Goal: Task Accomplishment & Management: Manage account settings

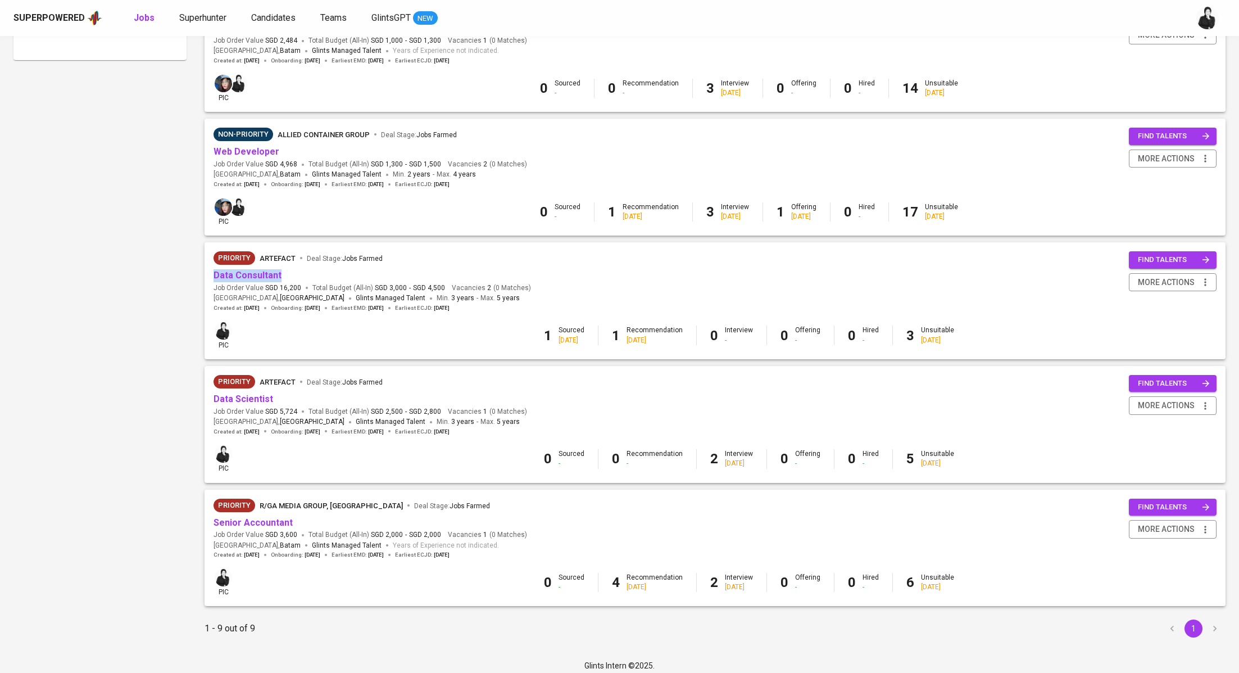
scroll to position [674, 0]
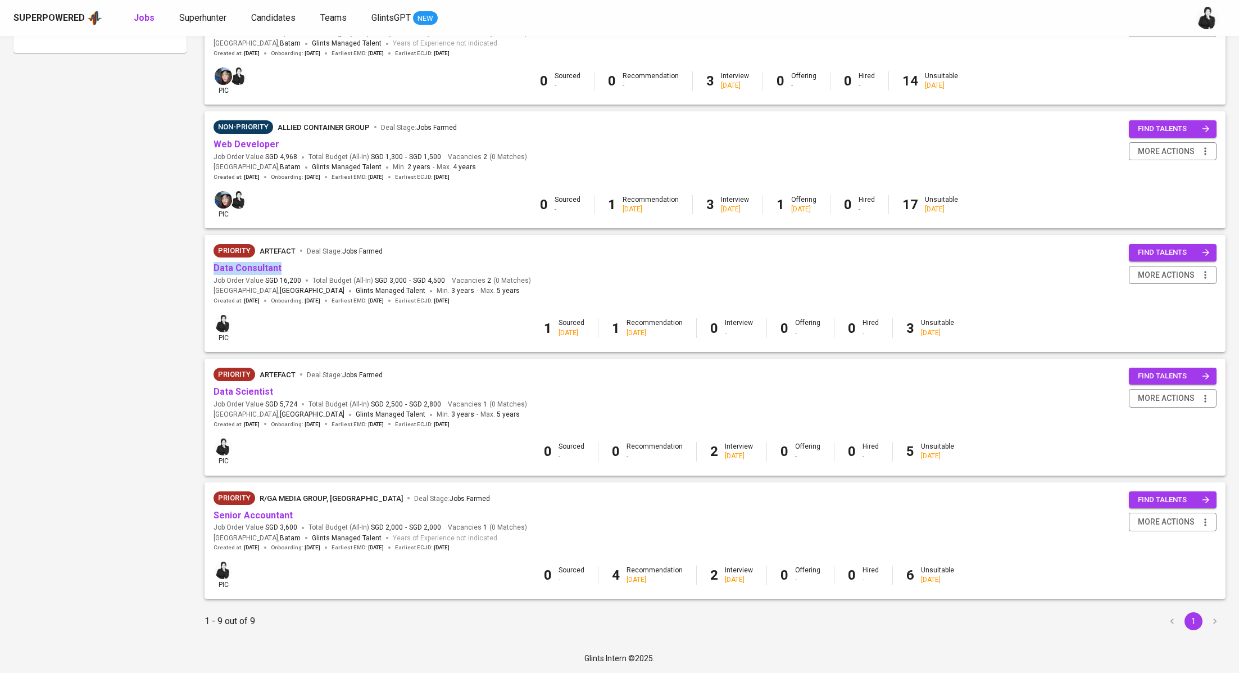
click link "Data Consultant" at bounding box center [248, 267] width 68 height 11
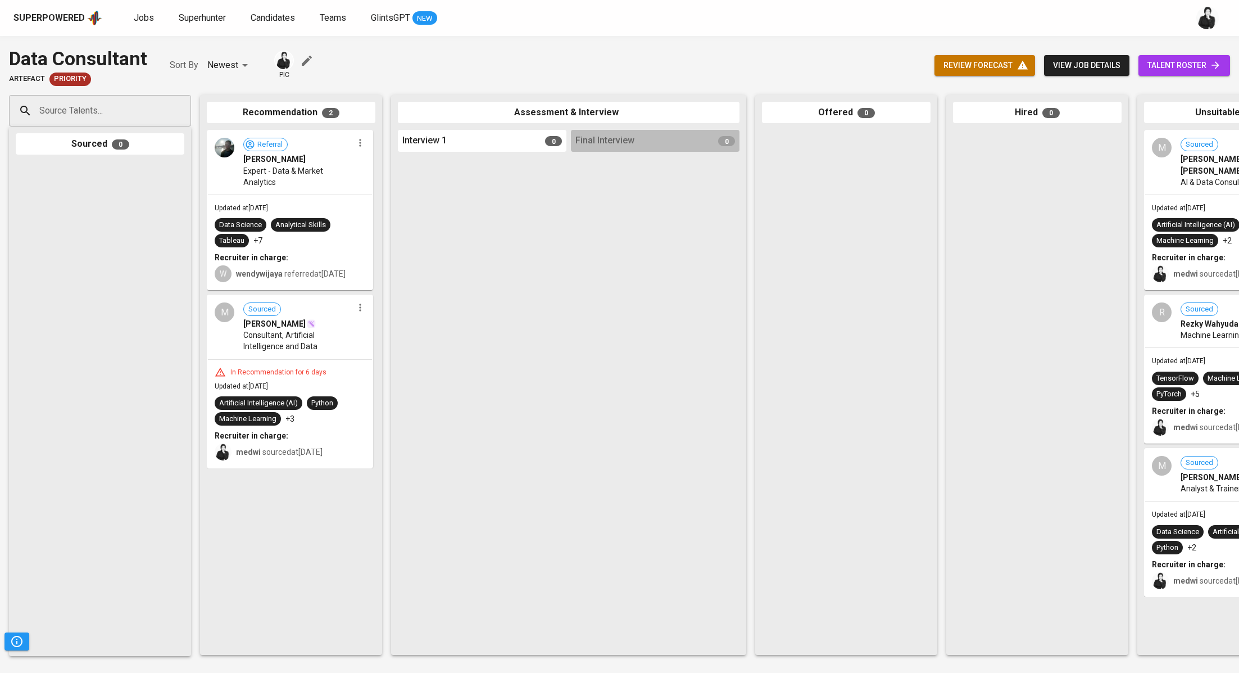
click at [80, 16] on div "Superpowered" at bounding box center [48, 18] width 71 height 13
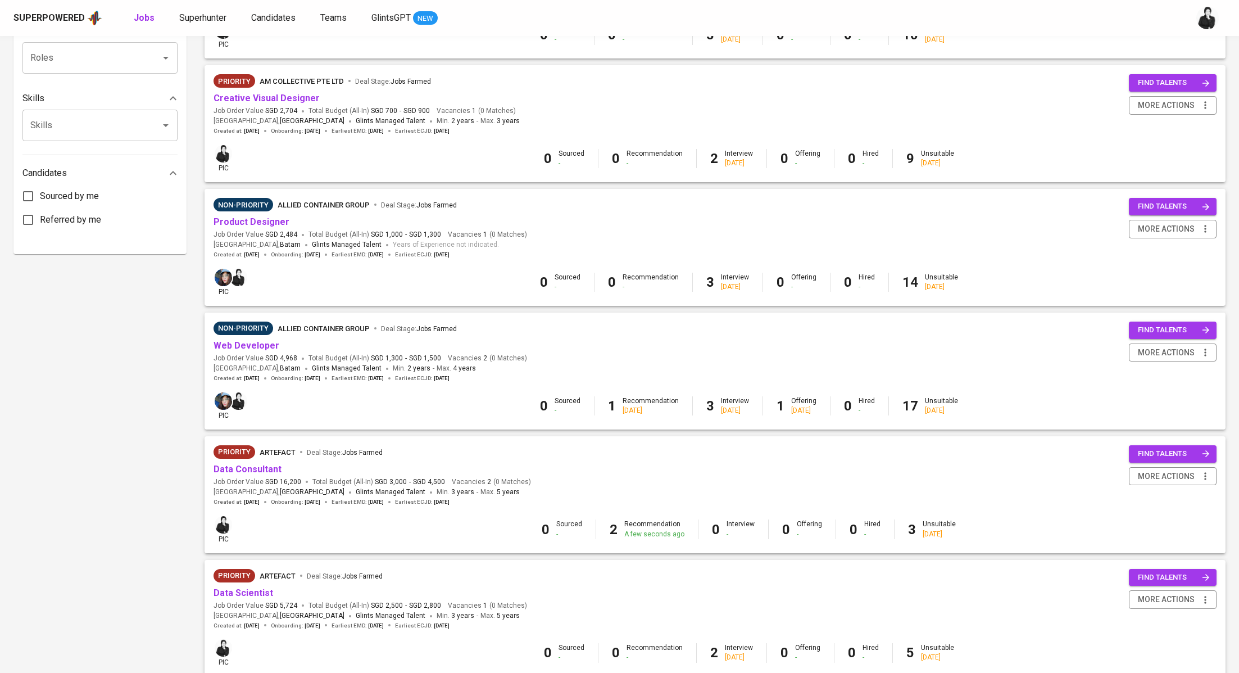
scroll to position [674, 0]
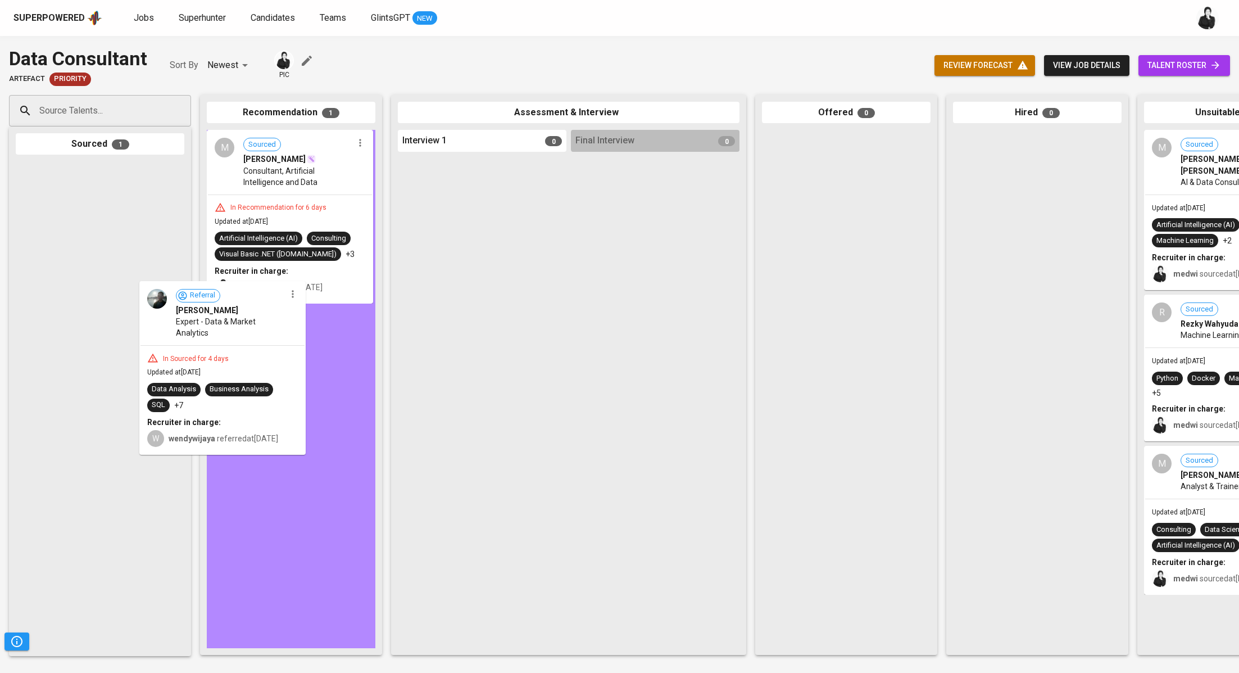
drag, startPoint x: 111, startPoint y: 216, endPoint x: 260, endPoint y: 352, distance: 201.7
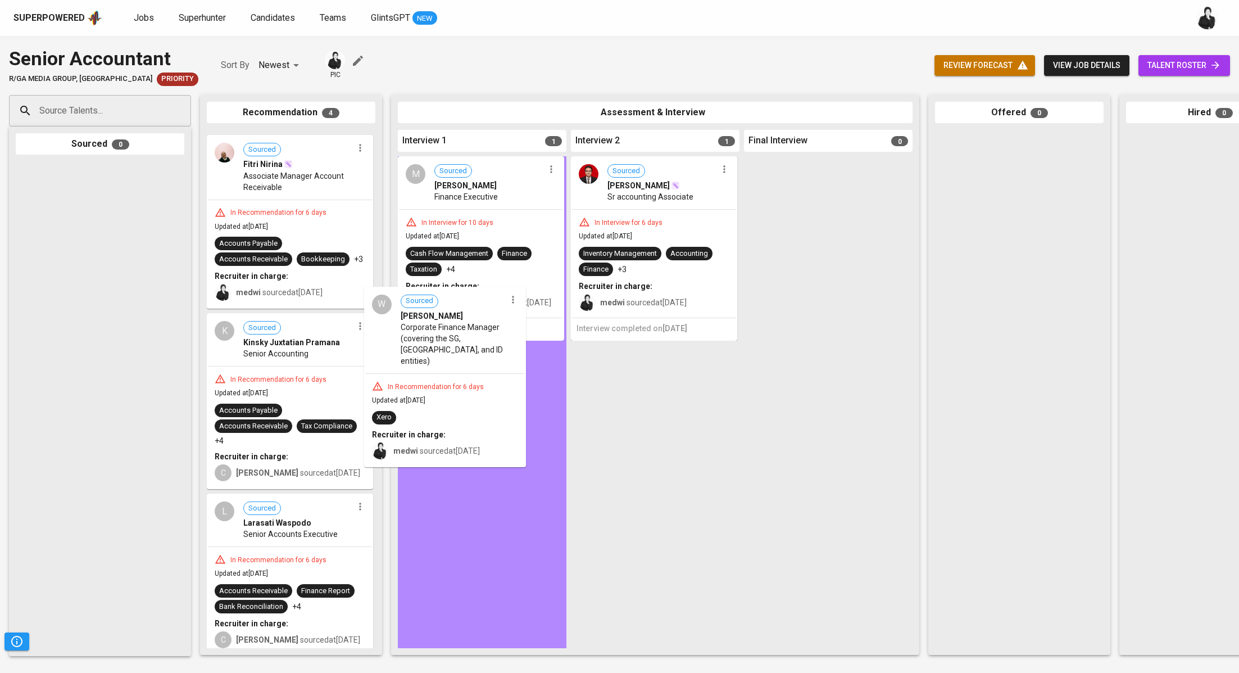
drag, startPoint x: 289, startPoint y: 226, endPoint x: 455, endPoint y: 383, distance: 228.6
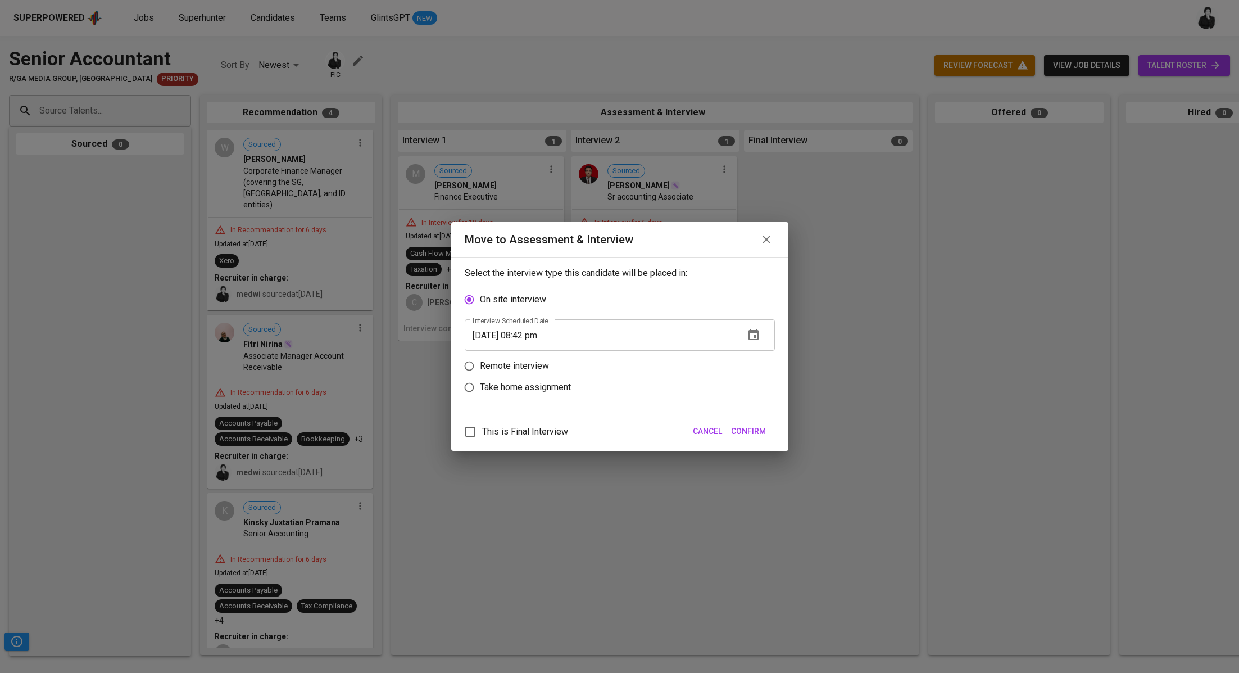
click at [491, 358] on label "Remote interview" at bounding box center [612, 365] width 307 height 21
click at [480, 358] on input "Remote interview" at bounding box center [469, 365] width 21 height 21
radio input "true"
click at [531, 354] on input "09/14/2025 08:42 pm" at bounding box center [600, 356] width 271 height 31
type input "09/14/2025 07:43 pm"
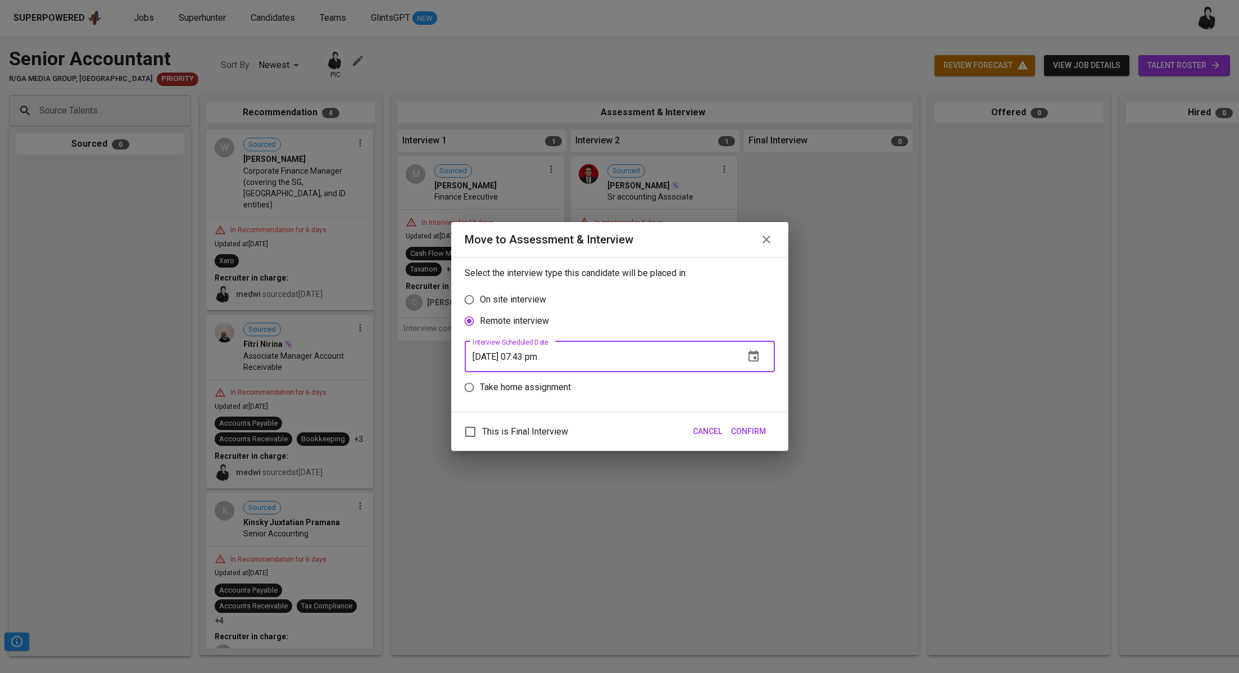
click at [751, 430] on span "Confirm" at bounding box center [748, 431] width 35 height 14
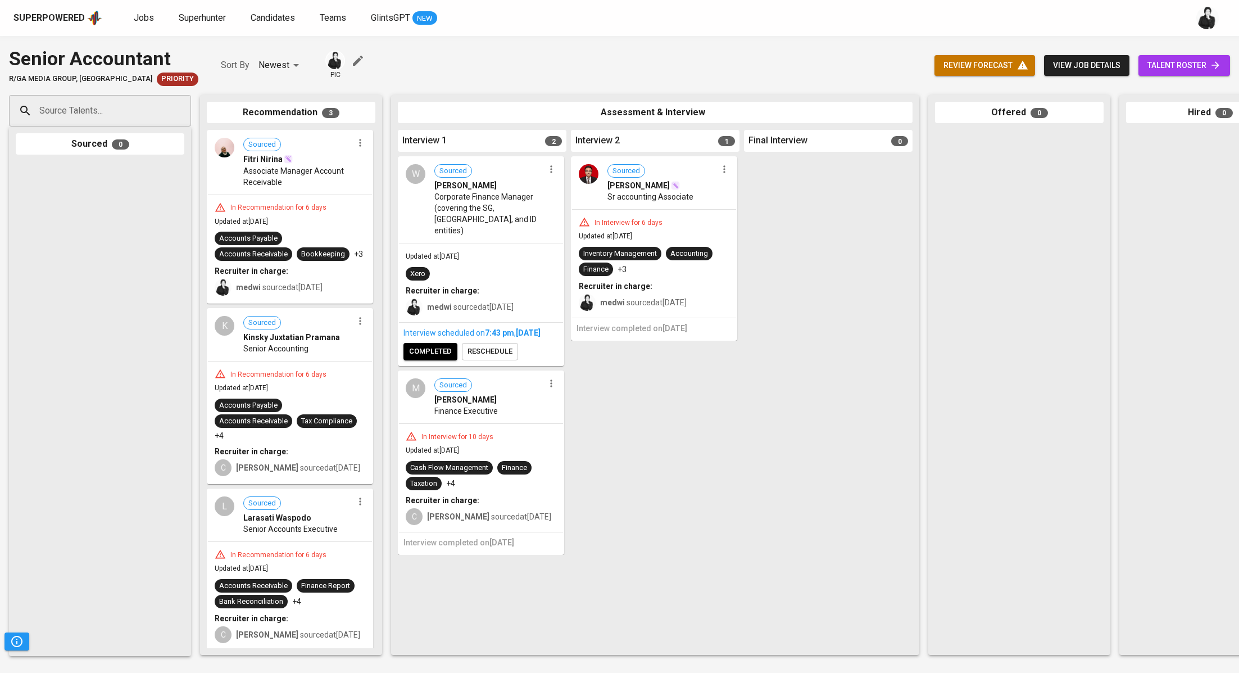
click at [359, 148] on icon "button" at bounding box center [360, 142] width 11 height 11
click at [404, 210] on span "Move to unsuitable" at bounding box center [391, 213] width 59 height 10
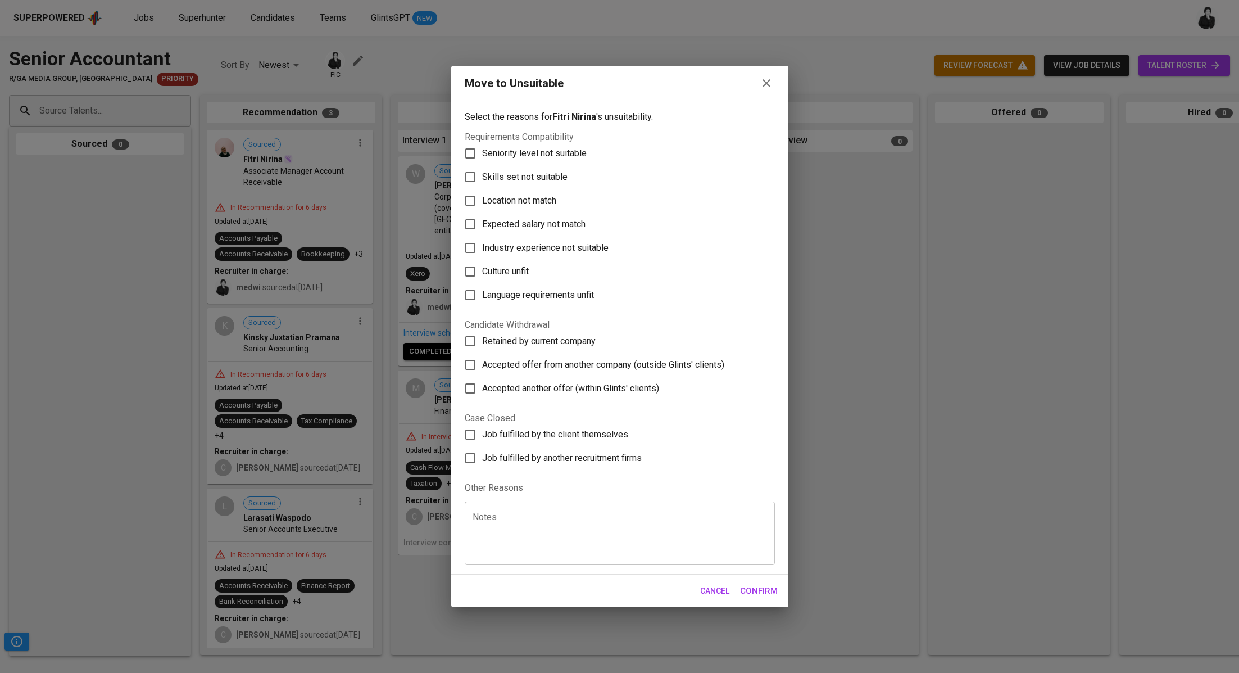
click at [560, 166] on label "Skills set not suitable" at bounding box center [612, 177] width 307 height 24
click at [482, 166] on input "Skills set not suitable" at bounding box center [471, 177] width 24 height 24
checkbox input "true"
click at [780, 592] on button "Confirm" at bounding box center [759, 591] width 50 height 24
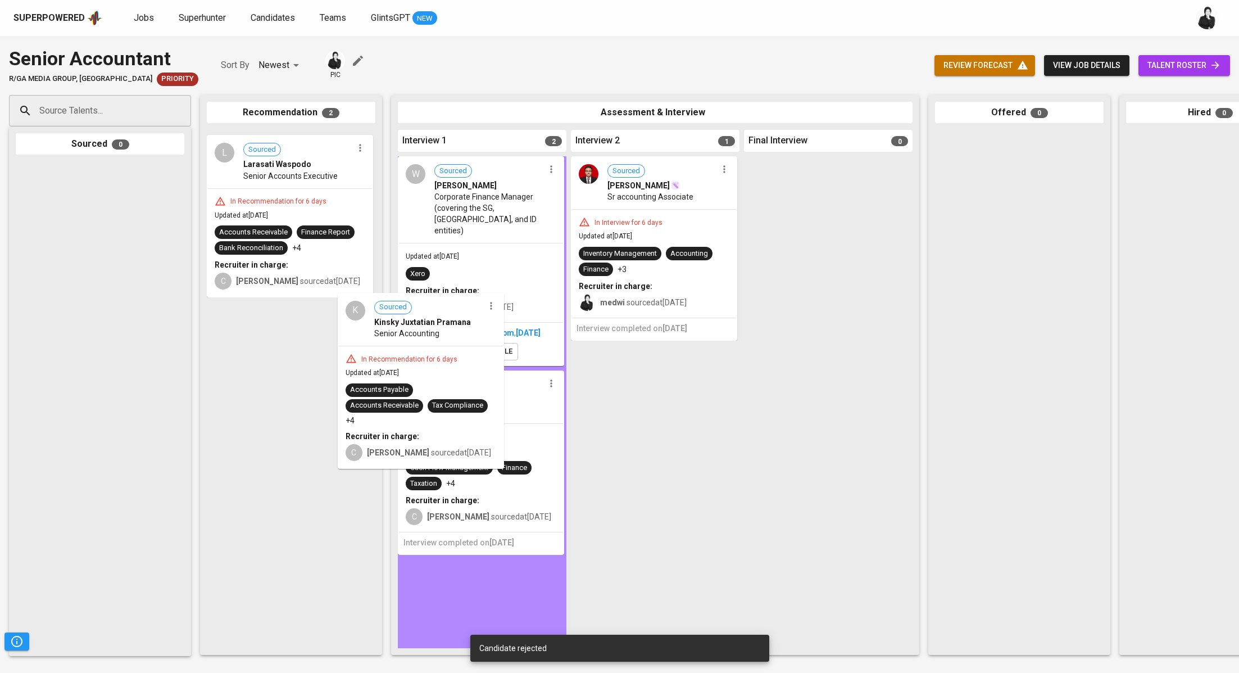
drag, startPoint x: 337, startPoint y: 153, endPoint x: 478, endPoint y: 321, distance: 219.4
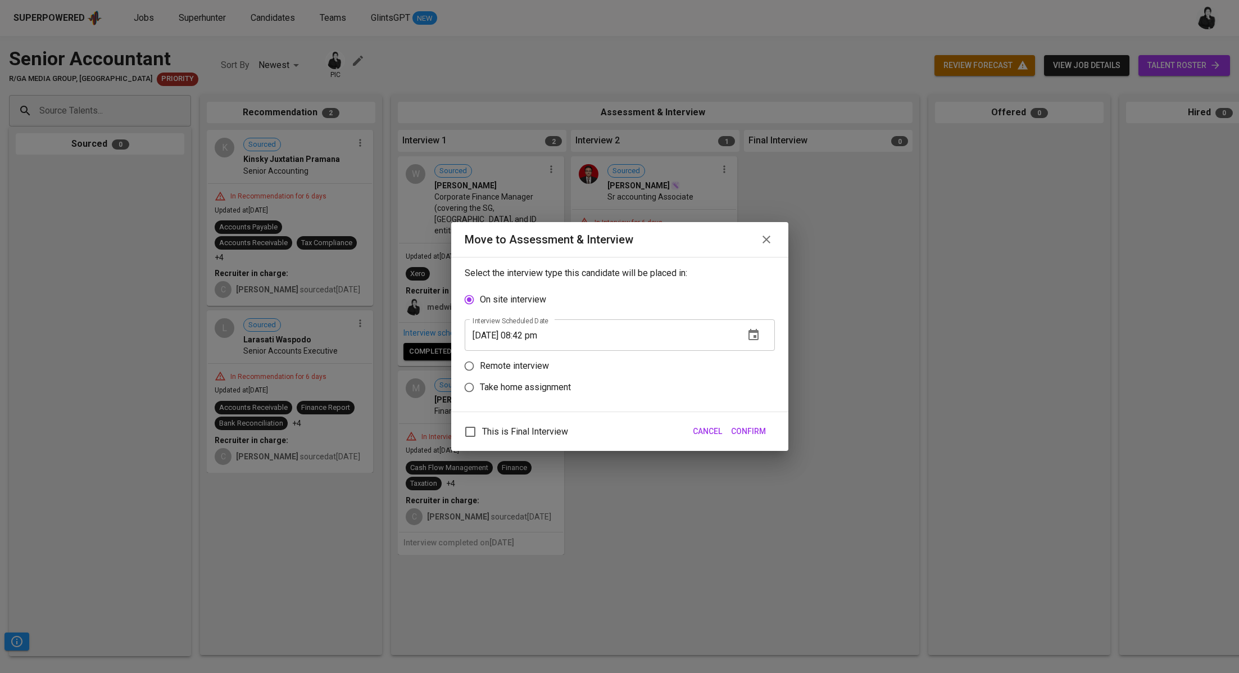
click at [484, 374] on label "Remote interview" at bounding box center [612, 365] width 307 height 21
click at [480, 374] on input "Remote interview" at bounding box center [469, 365] width 21 height 21
radio input "true"
click at [533, 355] on input "09/14/2025 08:42 pm" at bounding box center [600, 356] width 271 height 31
type input "09/14/2025 07:43 pm"
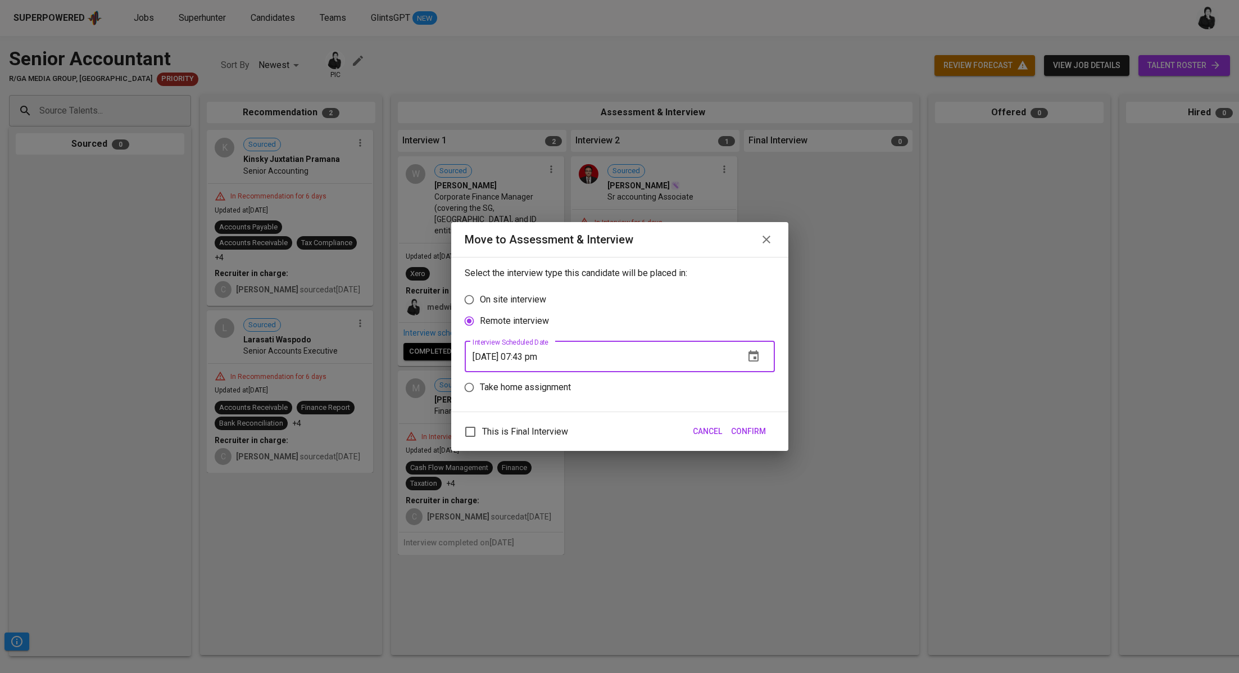
click at [740, 427] on span "Confirm" at bounding box center [748, 431] width 35 height 14
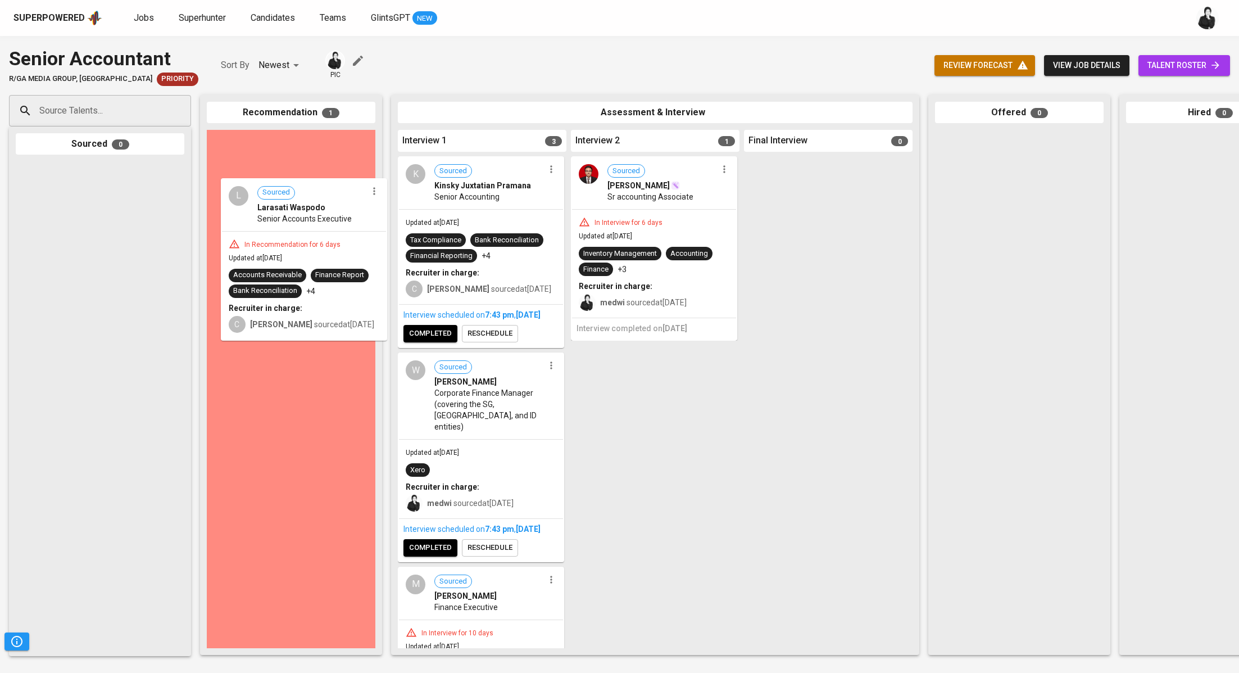
drag, startPoint x: 296, startPoint y: 168, endPoint x: 318, endPoint y: 217, distance: 54.1
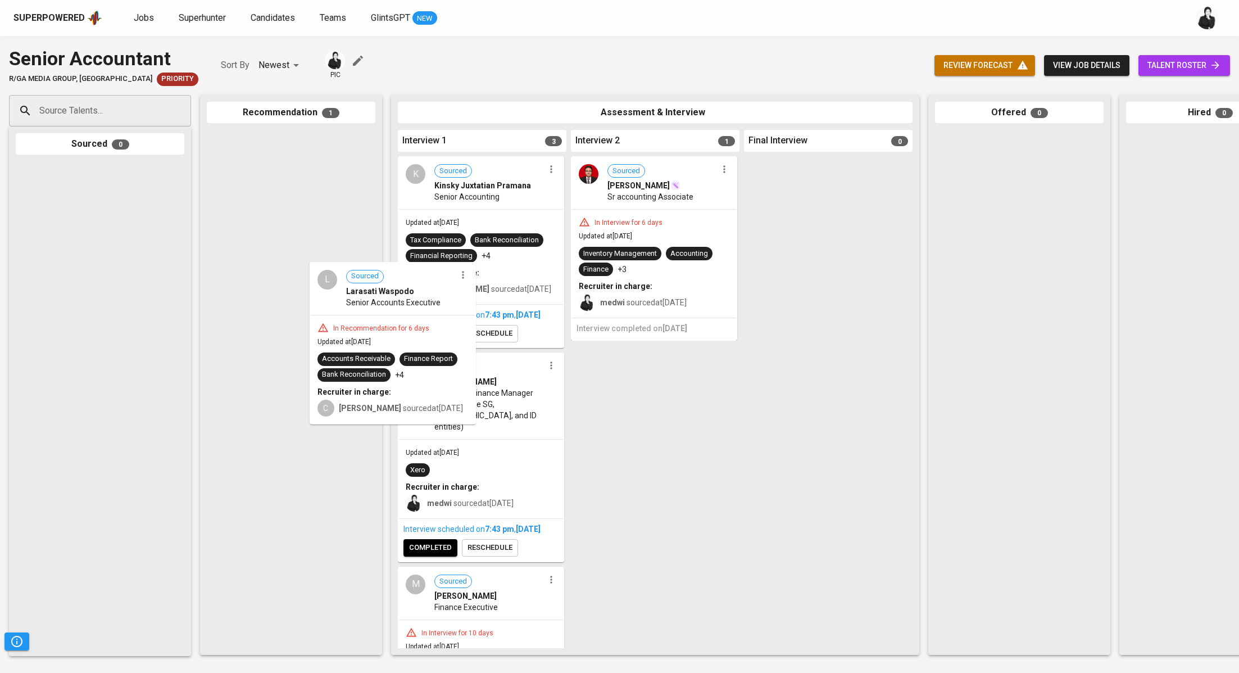
drag, startPoint x: 317, startPoint y: 174, endPoint x: 451, endPoint y: 335, distance: 209.5
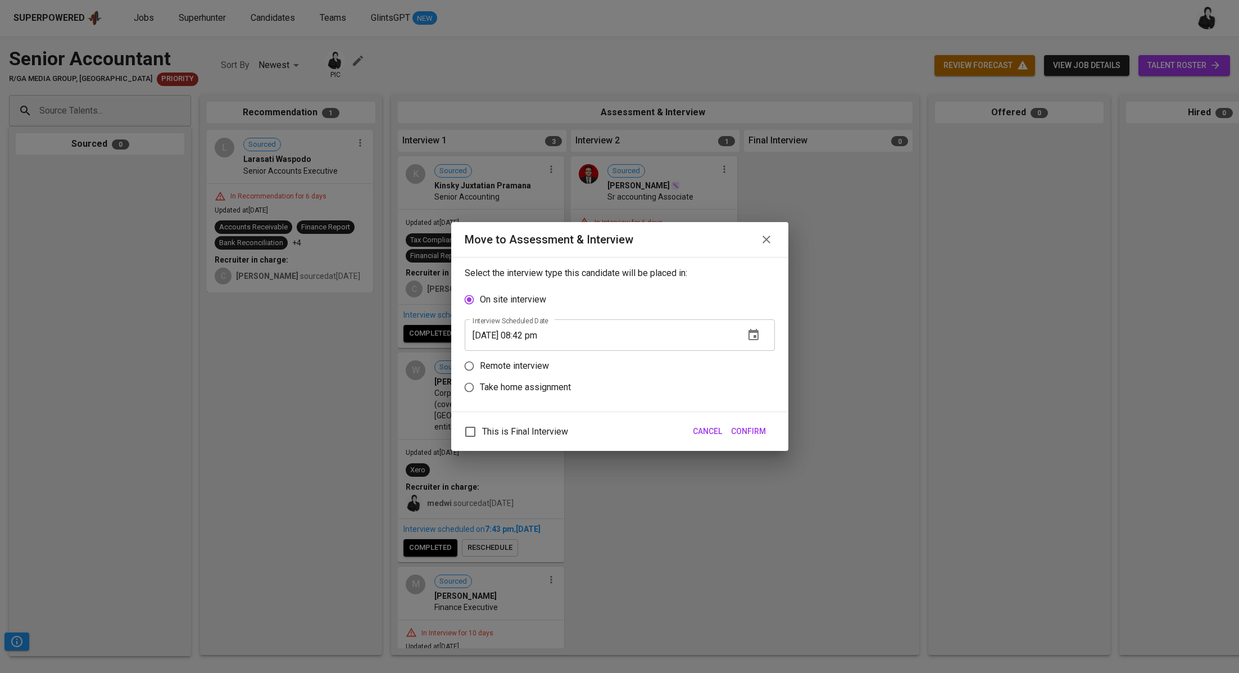
click at [498, 371] on p "Remote interview" at bounding box center [514, 365] width 69 height 13
click at [480, 371] on input "Remote interview" at bounding box center [469, 365] width 21 height 21
radio input "true"
click at [530, 355] on input "09/14/2025 08:42 pm" at bounding box center [600, 356] width 271 height 31
click at [758, 426] on span "Confirm" at bounding box center [748, 431] width 35 height 14
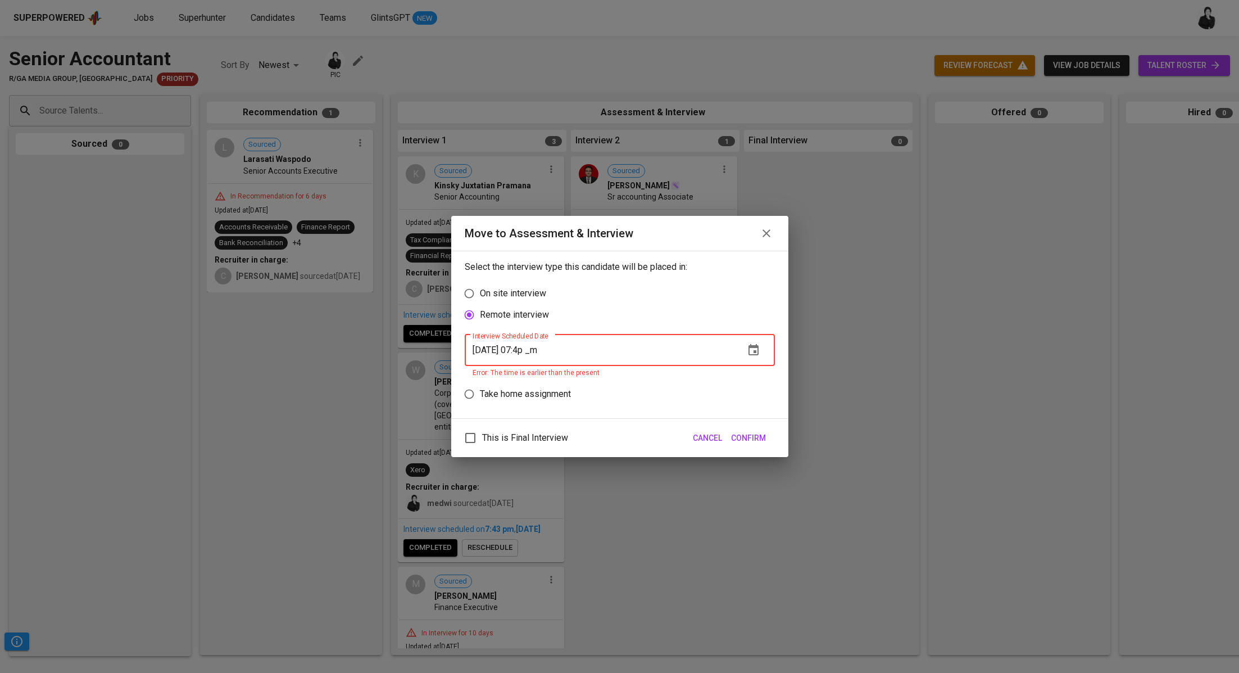
type input "09/14/2025 07:44 pm"
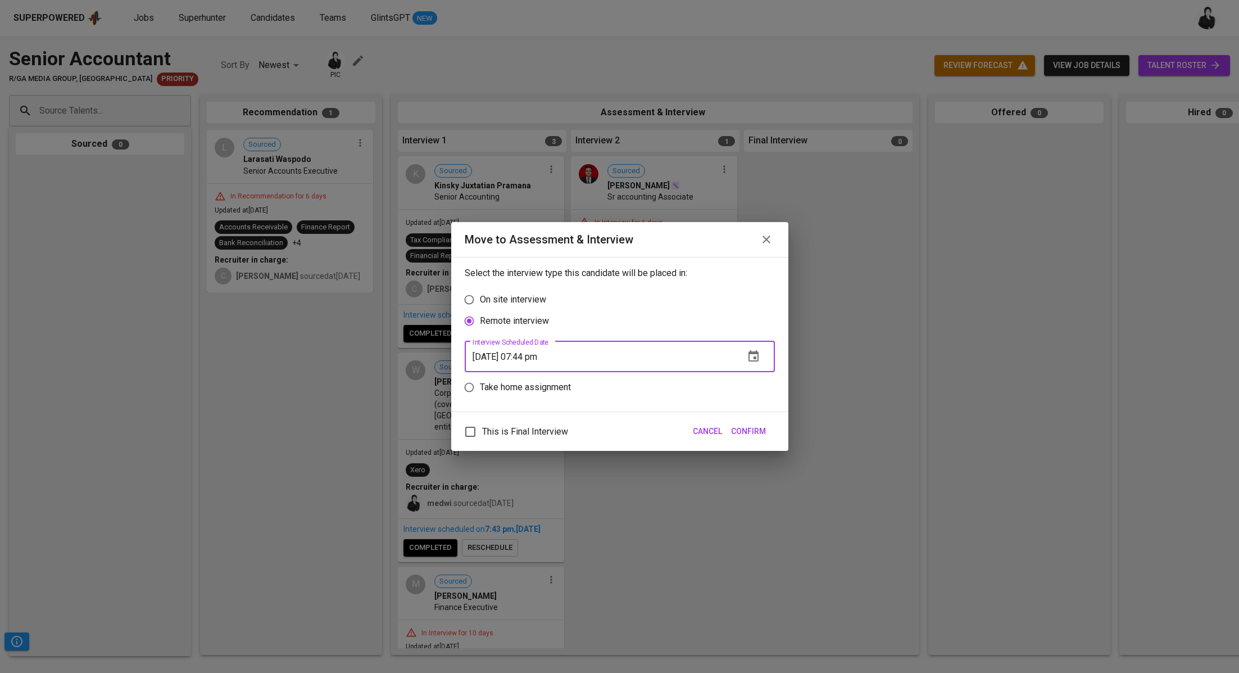
click at [753, 425] on span "Confirm" at bounding box center [748, 431] width 35 height 14
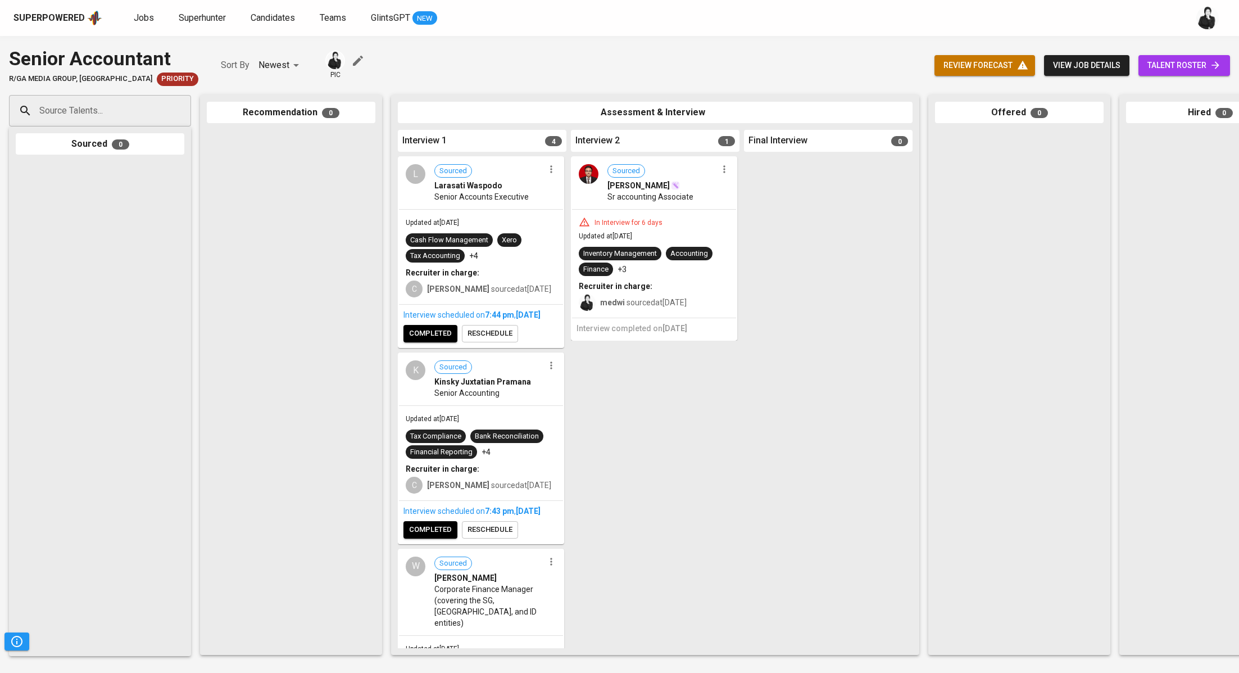
click at [730, 170] on button "button" at bounding box center [724, 169] width 15 height 15
click at [738, 237] on span "Move to unsuitable" at bounding box center [755, 240] width 59 height 10
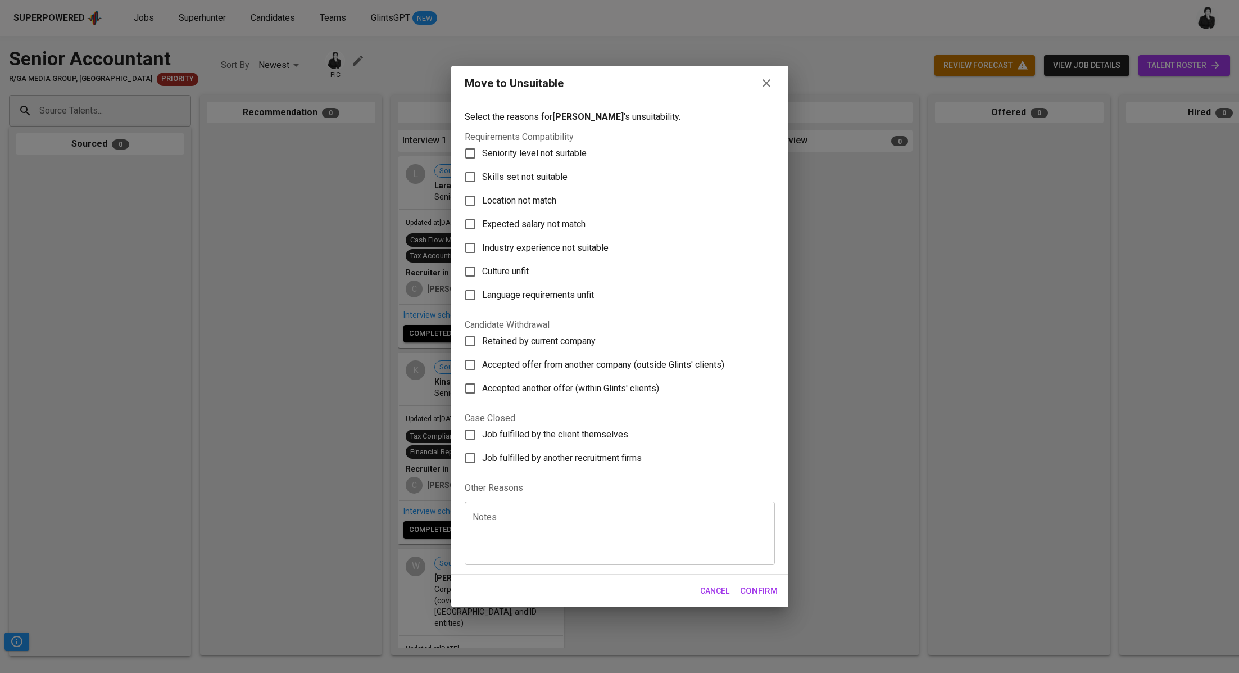
click at [553, 183] on span "Skills set not suitable" at bounding box center [524, 176] width 85 height 13
click at [482, 183] on input "Skills set not suitable" at bounding box center [471, 177] width 24 height 24
checkbox input "true"
click at [756, 587] on span "Confirm" at bounding box center [759, 590] width 38 height 15
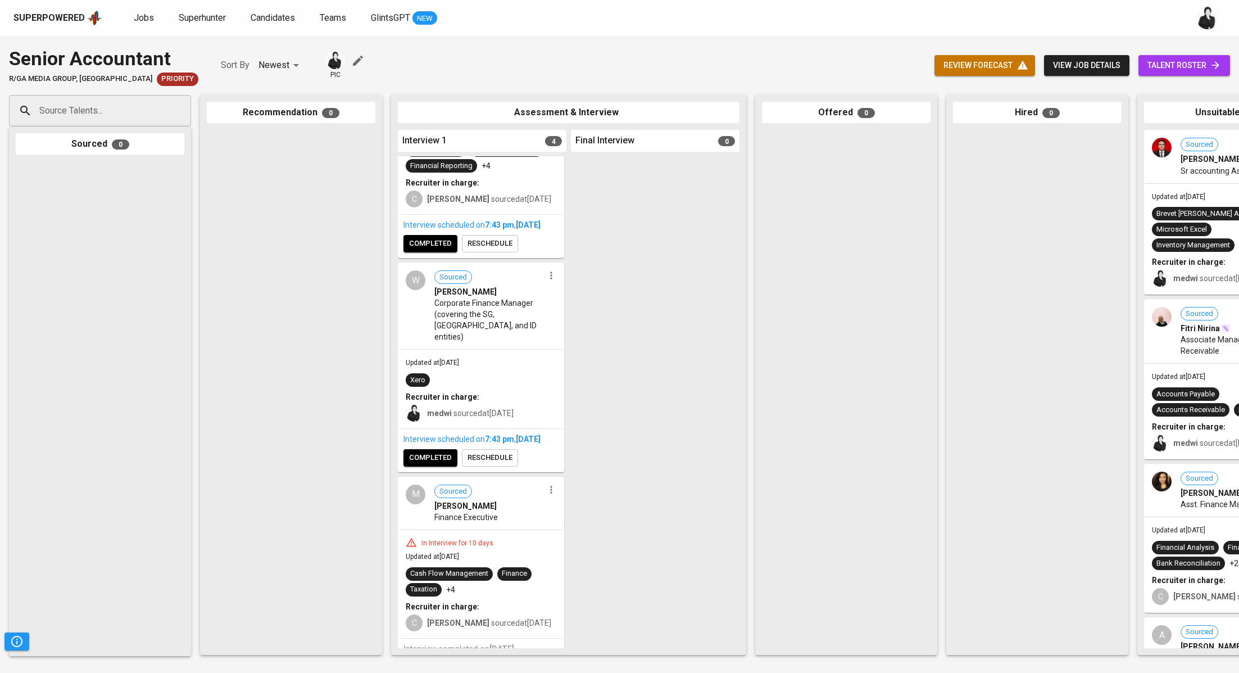
scroll to position [311, 0]
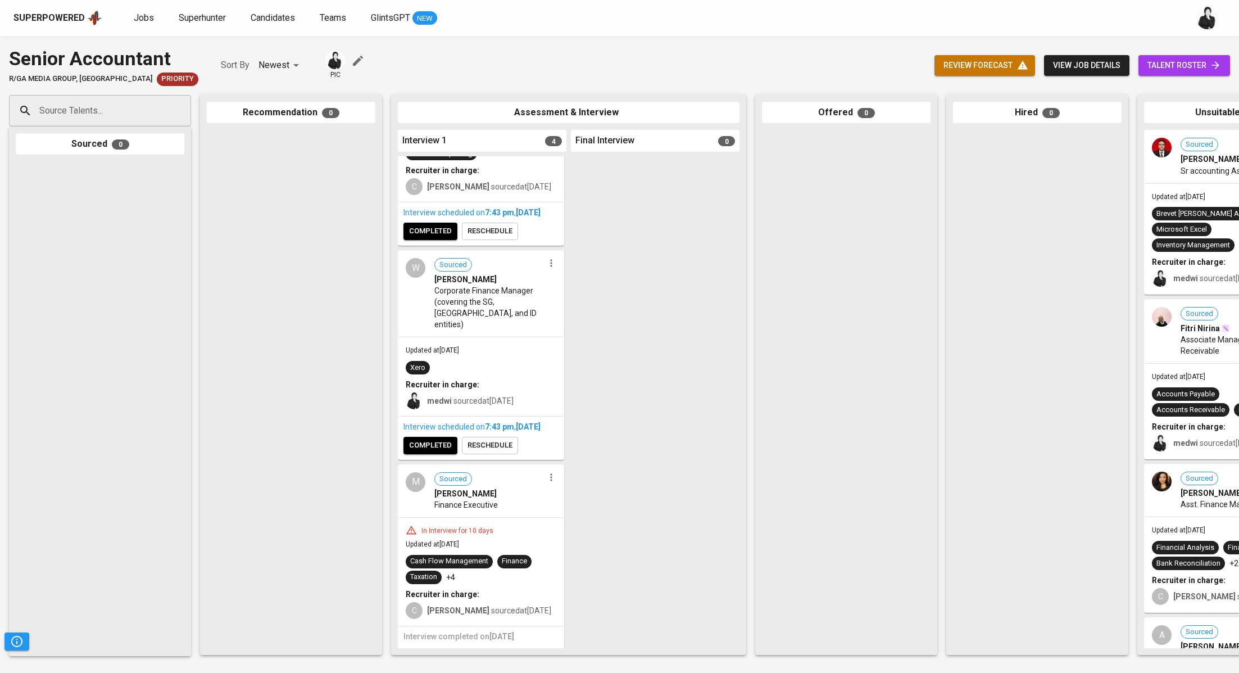
click at [546, 479] on icon "button" at bounding box center [551, 476] width 11 height 11
click at [583, 547] on span "Move to unsuitable" at bounding box center [578, 548] width 59 height 10
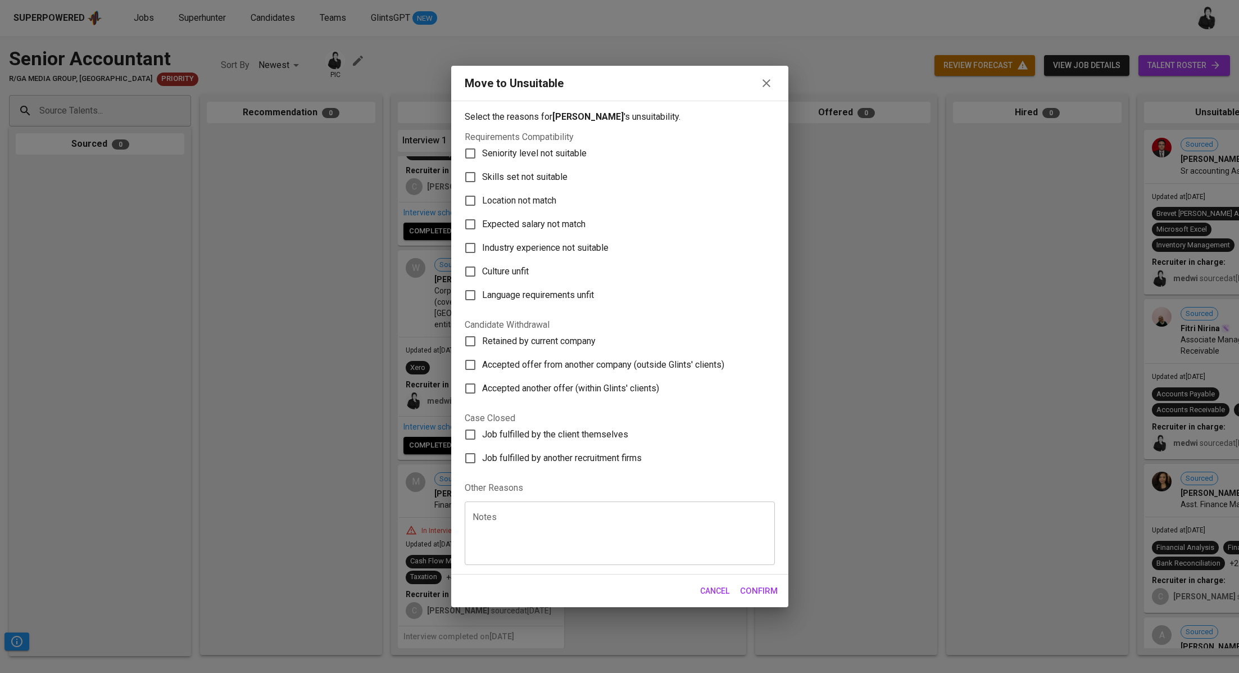
click at [522, 182] on span "Skills set not suitable" at bounding box center [524, 176] width 85 height 13
click at [482, 182] on input "Skills set not suitable" at bounding box center [471, 177] width 24 height 24
checkbox input "true"
click at [769, 579] on button "Confirm" at bounding box center [759, 591] width 50 height 24
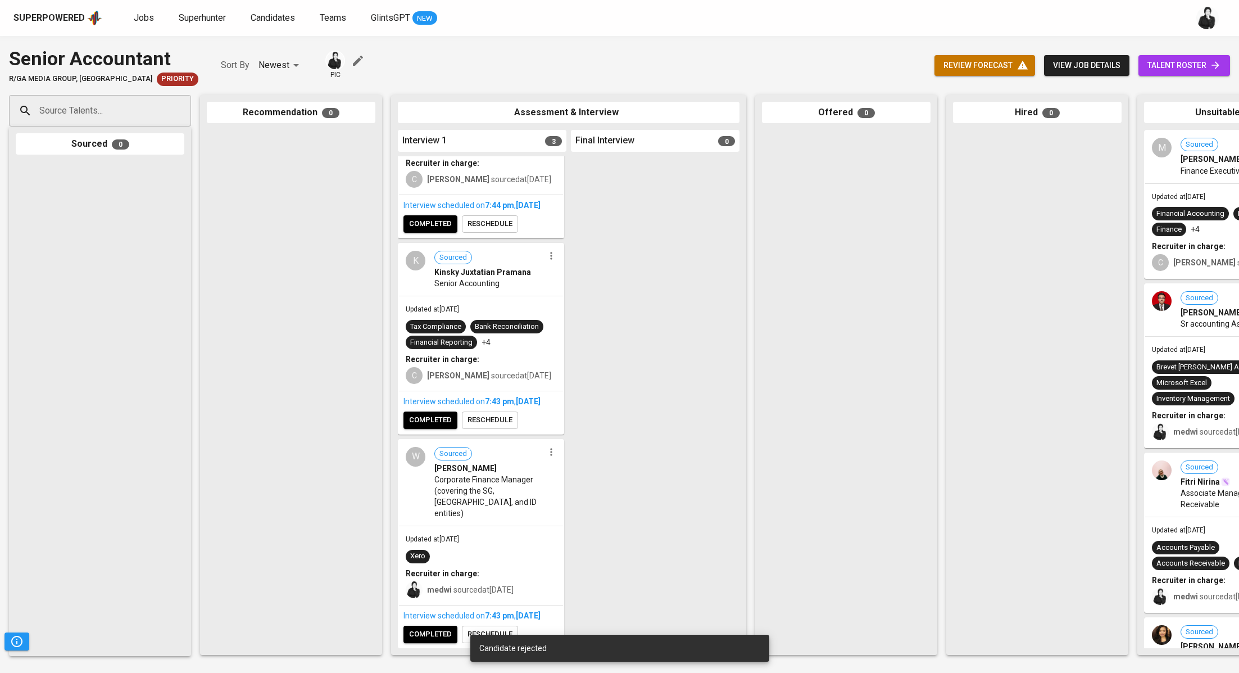
scroll to position [0, 0]
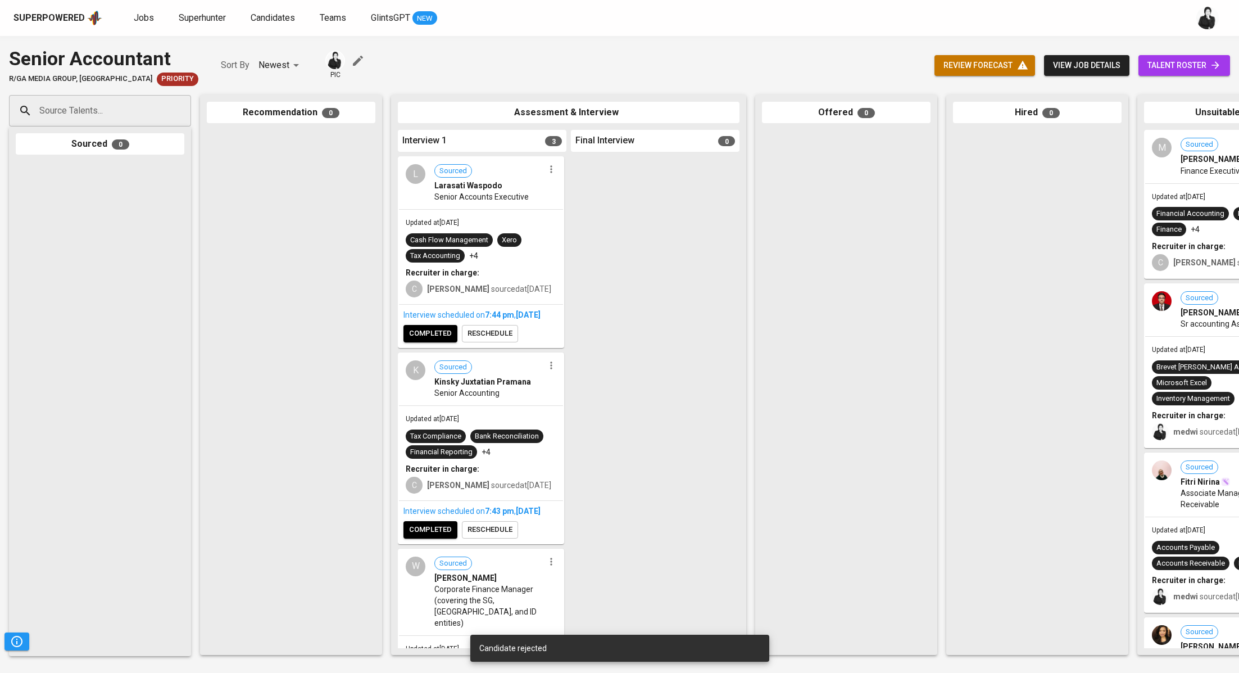
click at [432, 347] on div "Interview scheduled on 7:44 PM , Sep 14, 2025 completed reschedule" at bounding box center [481, 326] width 164 height 42
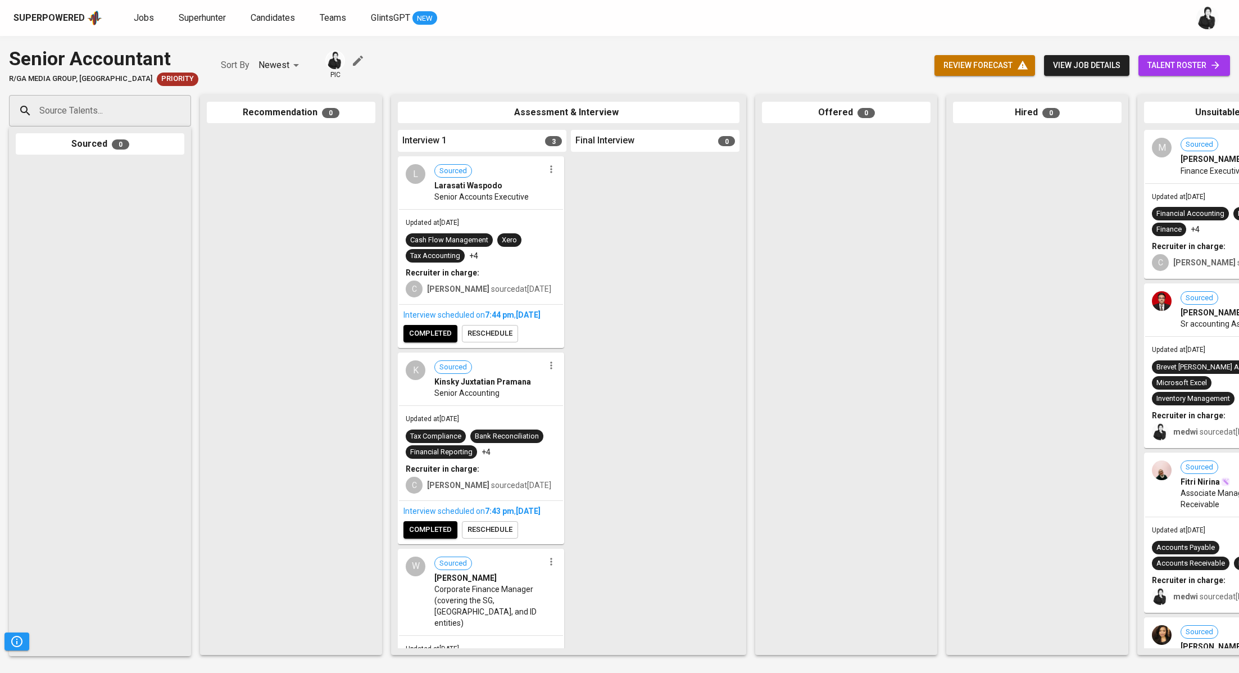
click at [448, 340] on span "completed" at bounding box center [430, 333] width 43 height 13
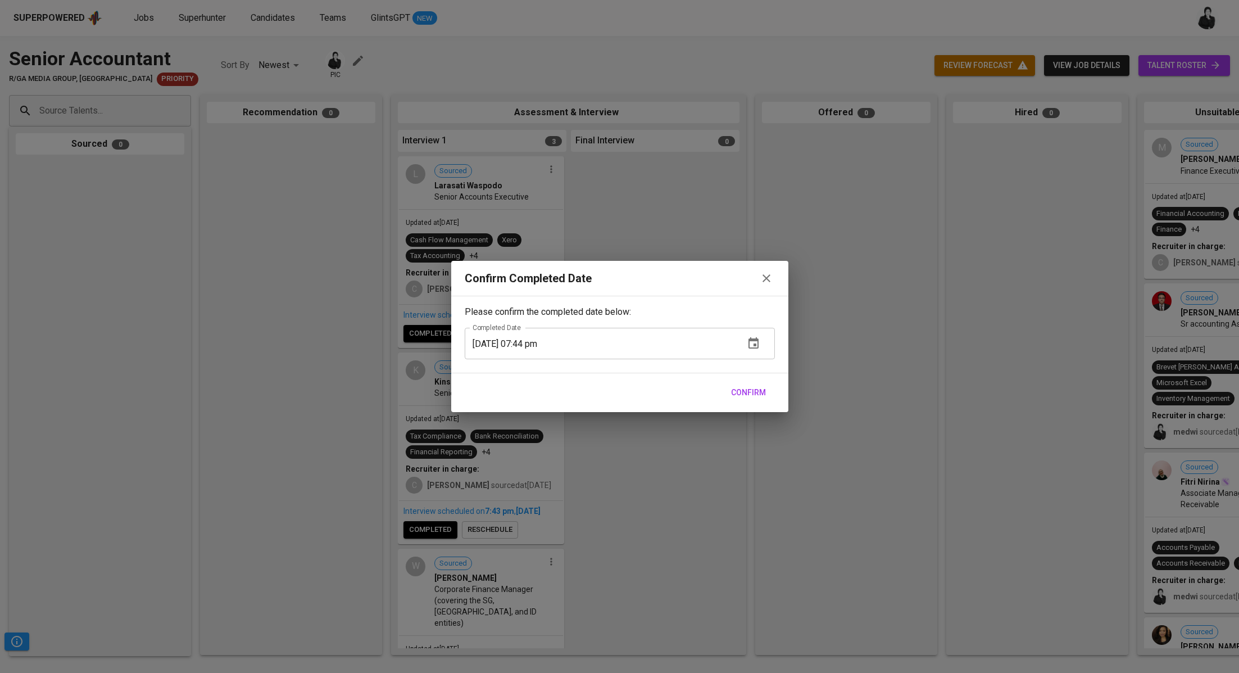
click at [747, 385] on button "Confirm" at bounding box center [749, 392] width 44 height 21
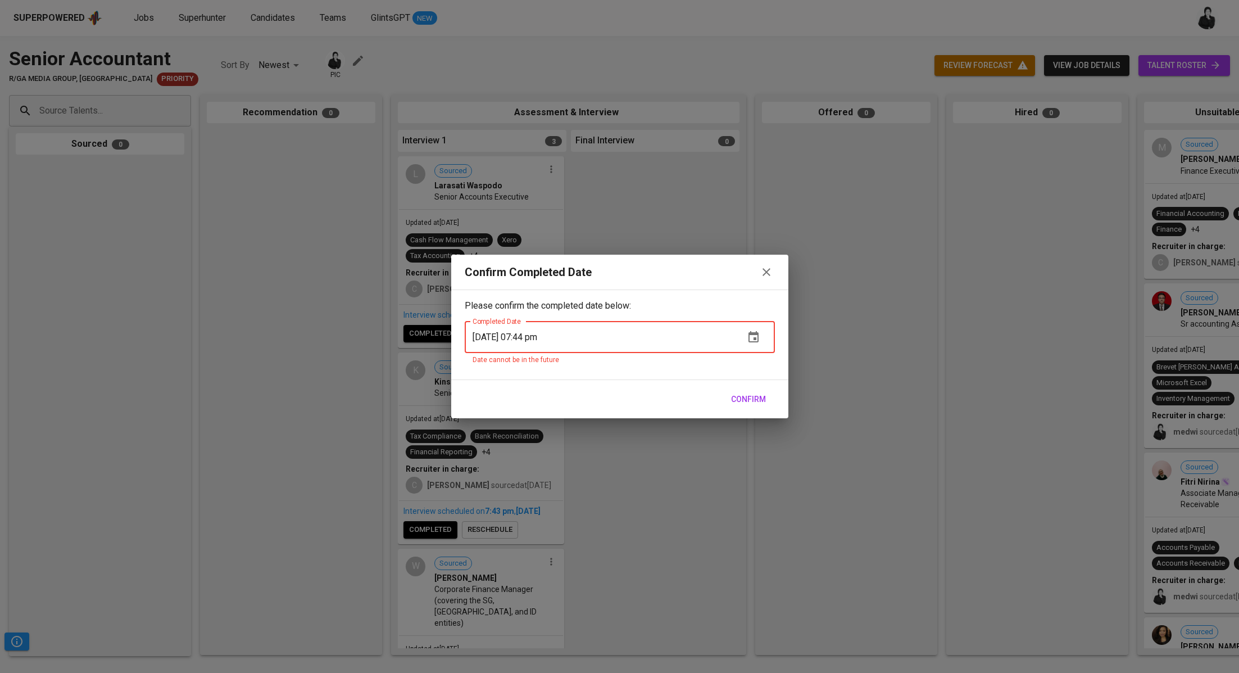
click at [768, 269] on icon "button" at bounding box center [766, 271] width 13 height 13
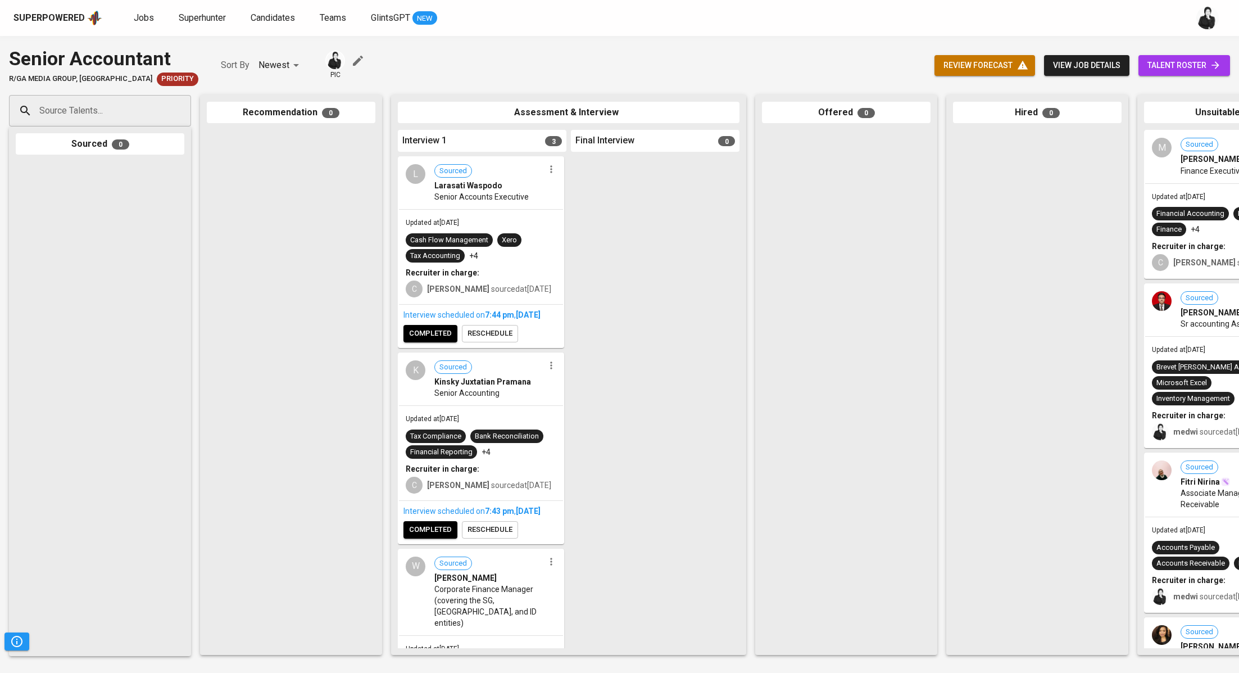
scroll to position [128, 0]
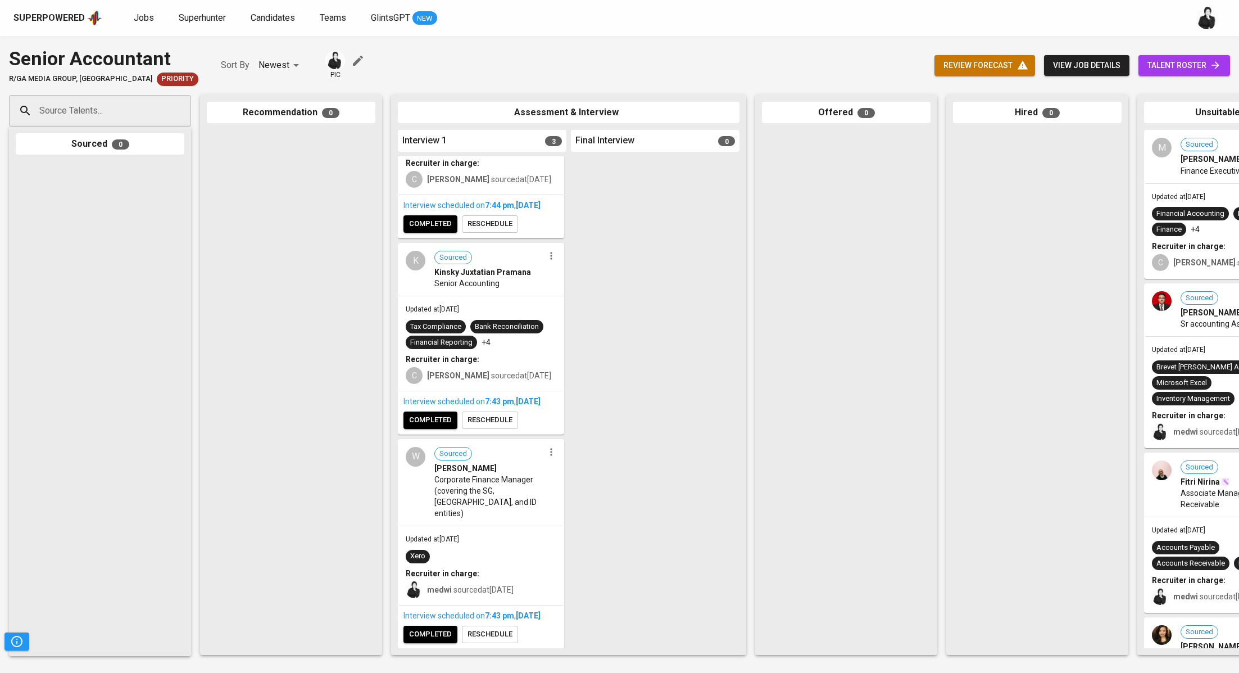
click at [442, 639] on span "completed" at bounding box center [430, 634] width 43 height 13
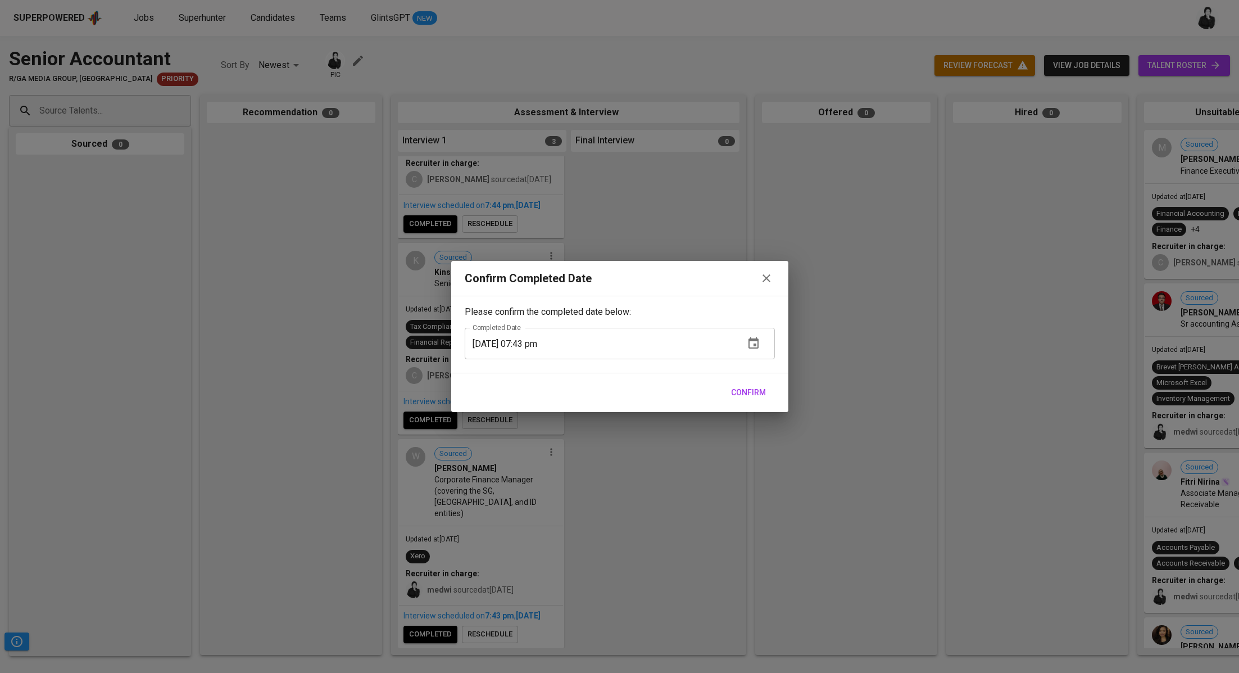
click at [734, 396] on span "Confirm" at bounding box center [748, 393] width 35 height 14
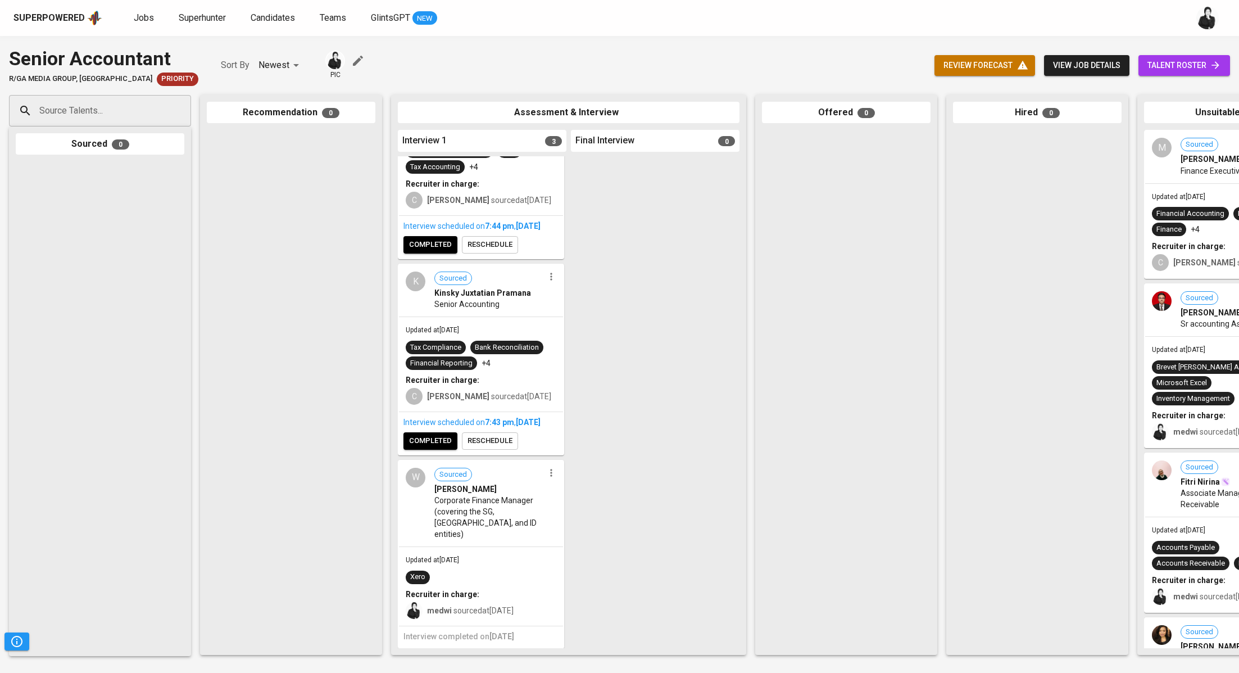
scroll to position [96, 0]
click at [437, 447] on span "completed" at bounding box center [430, 440] width 43 height 13
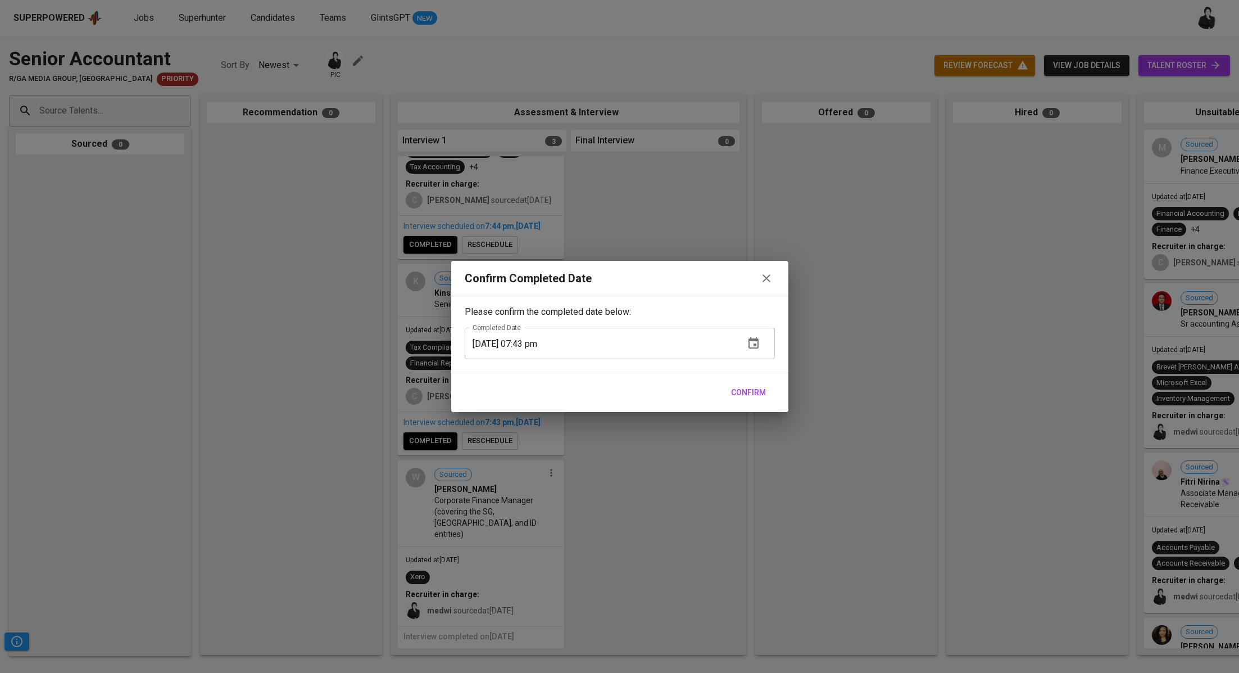
click at [763, 392] on span "Confirm" at bounding box center [748, 393] width 35 height 14
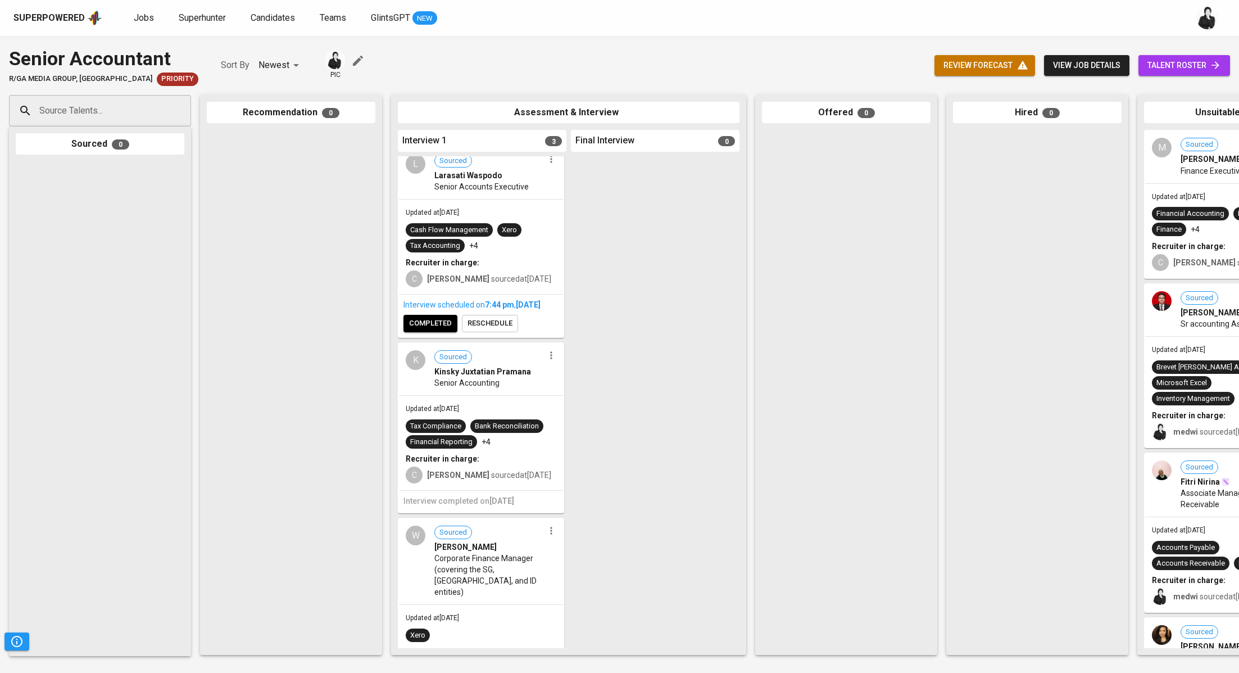
scroll to position [0, 0]
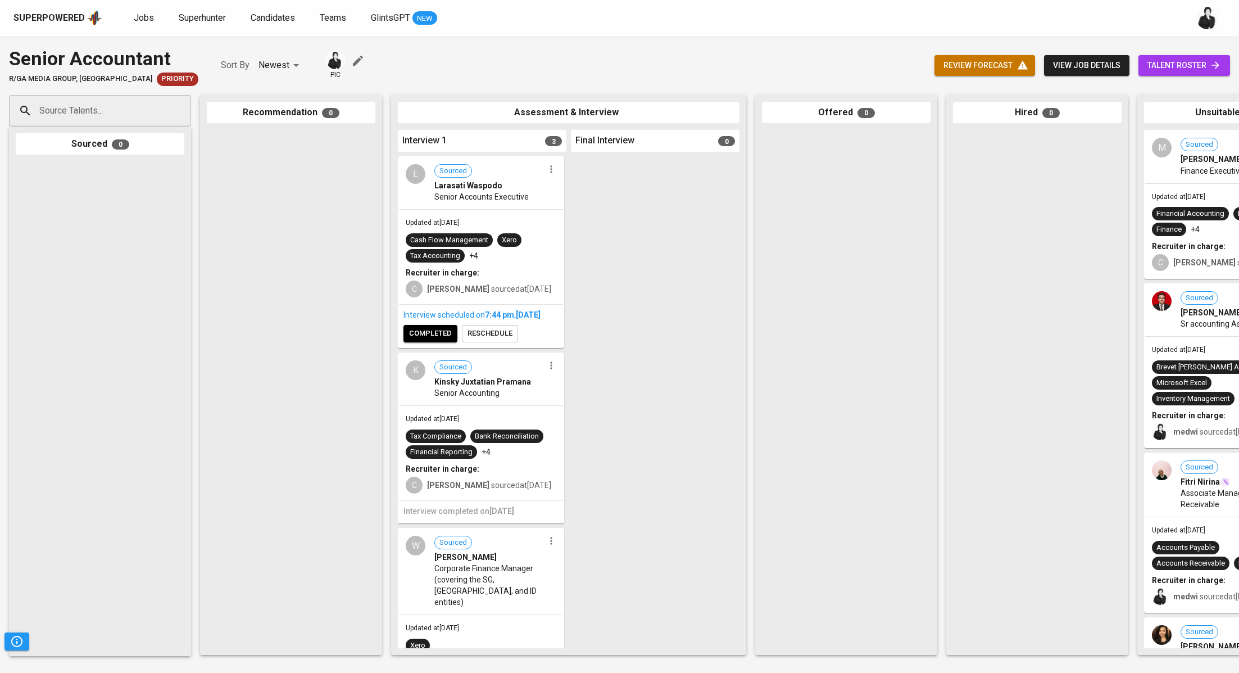
click at [434, 340] on span "completed" at bounding box center [430, 333] width 43 height 13
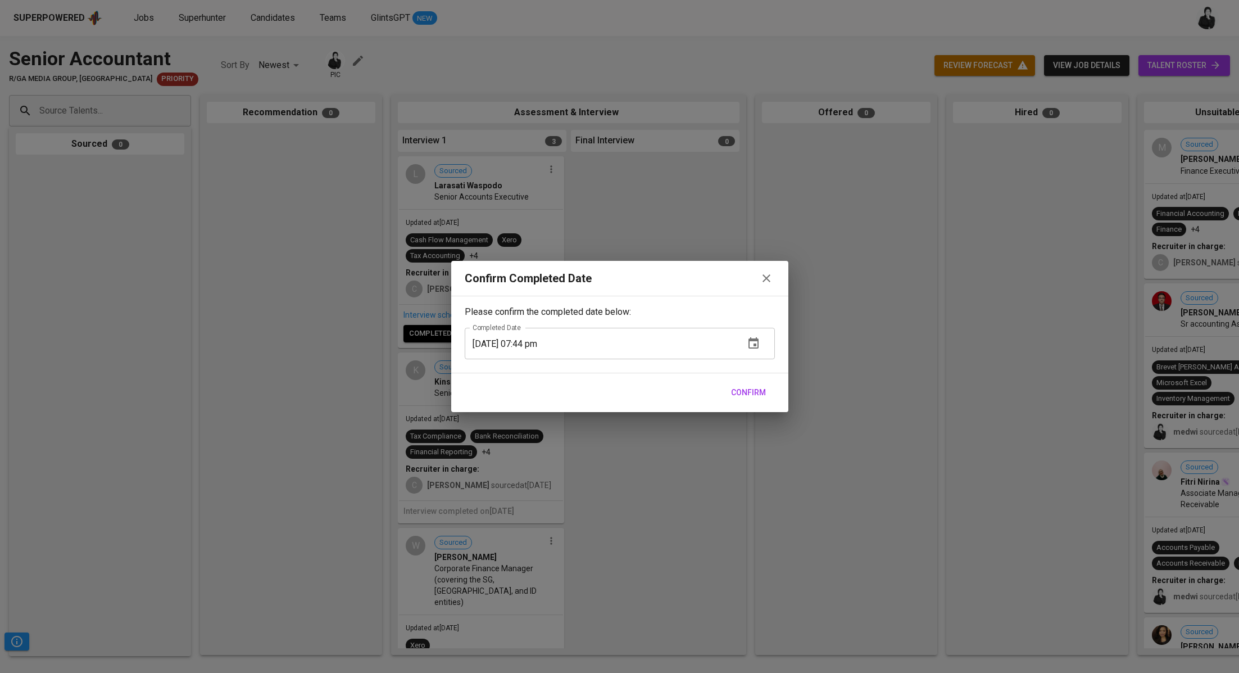
click at [762, 391] on span "Confirm" at bounding box center [748, 393] width 35 height 14
